Goal: Share content: Share content

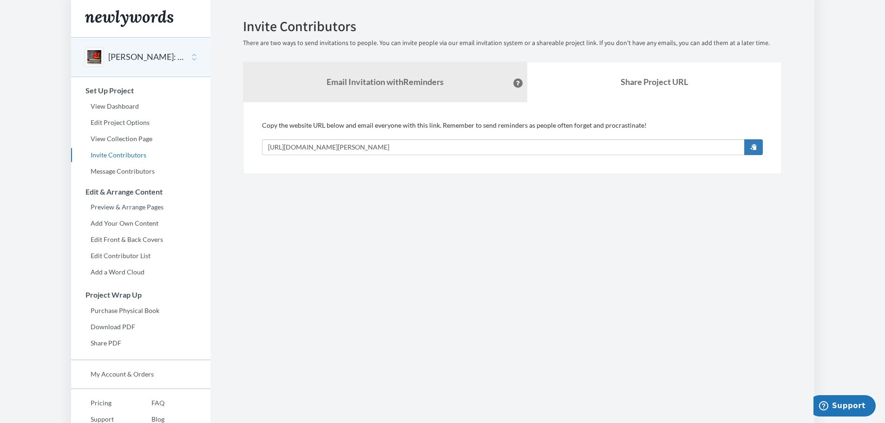
click at [471, 207] on section "Emails have been sent! Invite Contributors There are two ways to send invitatio…" at bounding box center [512, 231] width 604 height 462
click at [137, 62] on button "[PERSON_NAME]: The Edge of 70" at bounding box center [145, 57] width 75 height 12
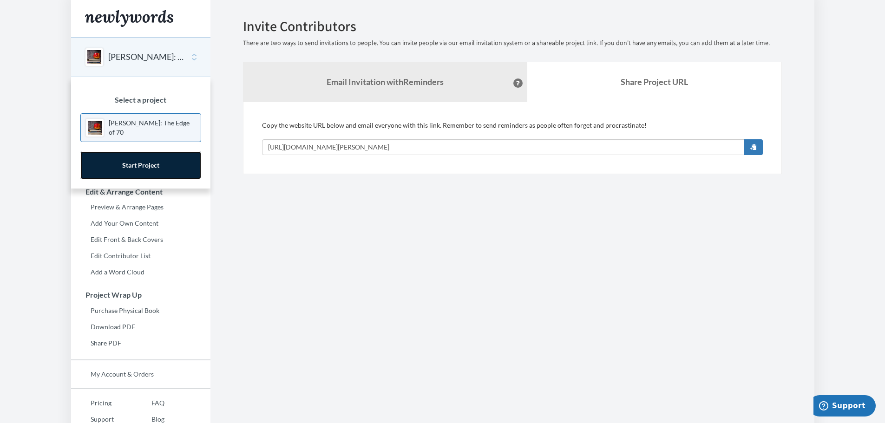
click at [140, 168] on link "Start Project" at bounding box center [140, 165] width 121 height 28
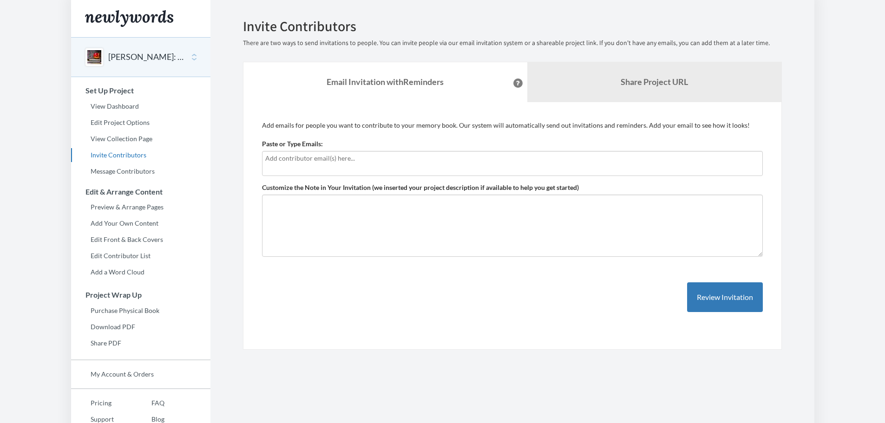
click at [142, 68] on div "[PERSON_NAME]: The Edge of 70" at bounding box center [140, 57] width 139 height 40
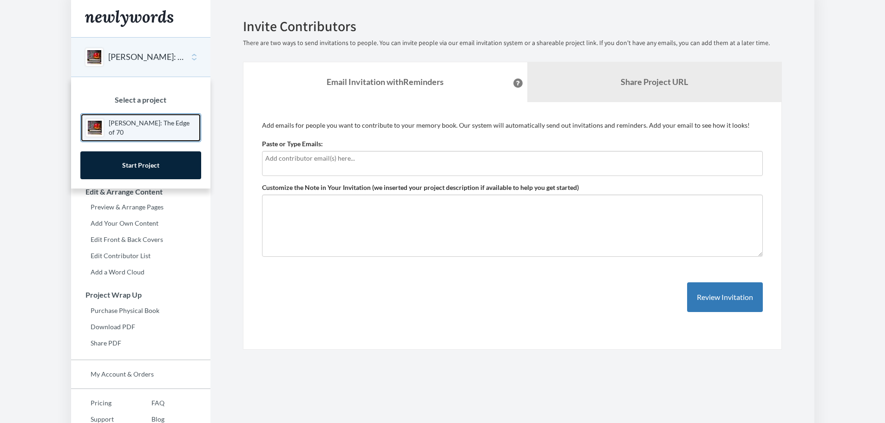
click at [136, 121] on p "[PERSON_NAME]: The Edge of 70" at bounding box center [152, 127] width 87 height 19
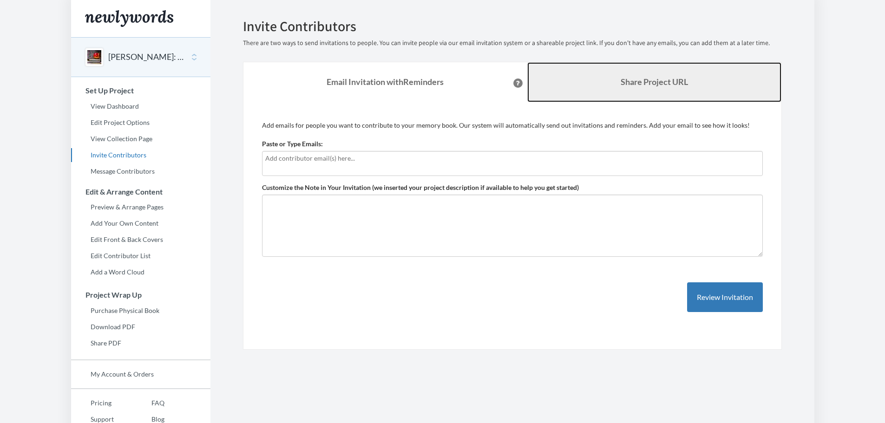
click at [678, 83] on b "Share Project URL" at bounding box center [654, 82] width 67 height 10
